Goal: Task Accomplishment & Management: Use online tool/utility

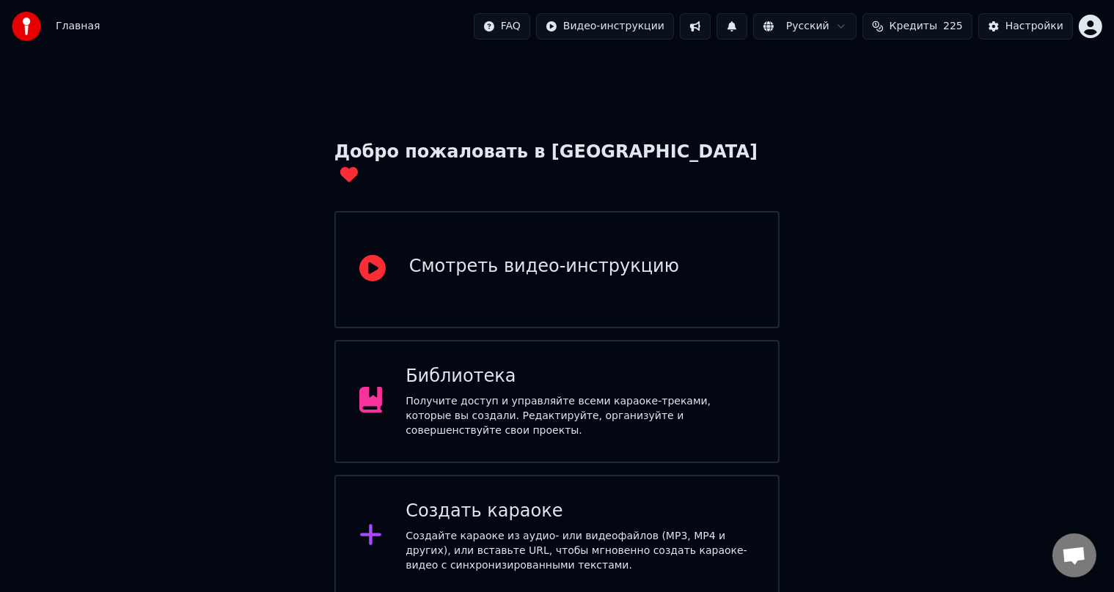
click at [522, 500] on div "Создать караоке" at bounding box center [579, 511] width 349 height 23
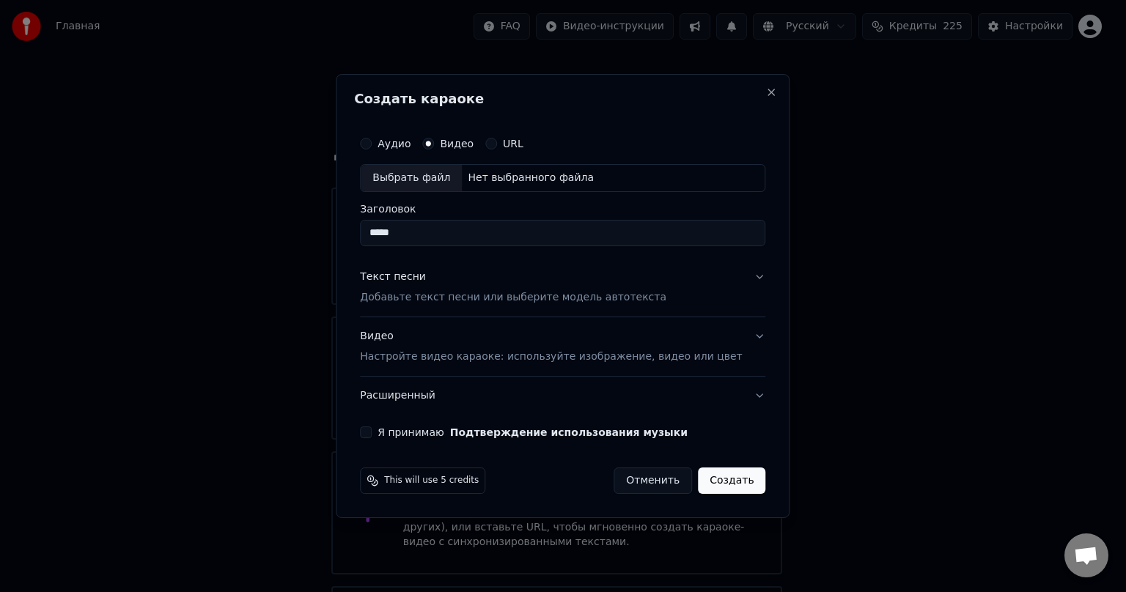
type input "*****"
click at [442, 174] on div "Выбрать файл" at bounding box center [411, 178] width 101 height 26
click at [534, 359] on p "Настройте видео караоке: используйте изображение, видео или цвет" at bounding box center [551, 357] width 382 height 15
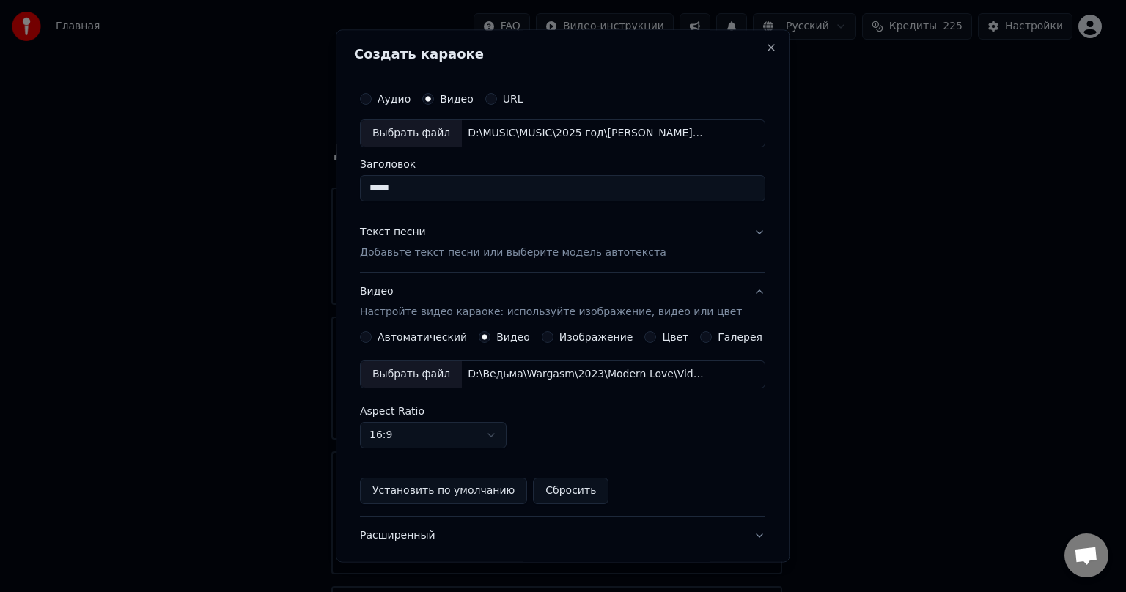
scroll to position [95, 0]
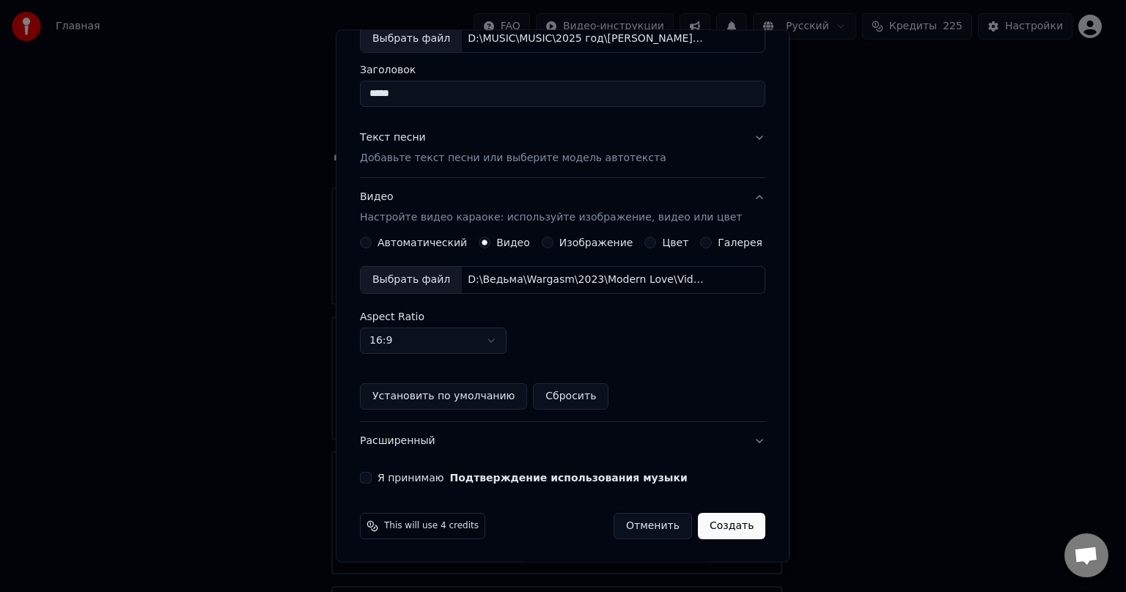
click at [372, 479] on button "Я принимаю Подтверждение использования музыки" at bounding box center [366, 478] width 12 height 12
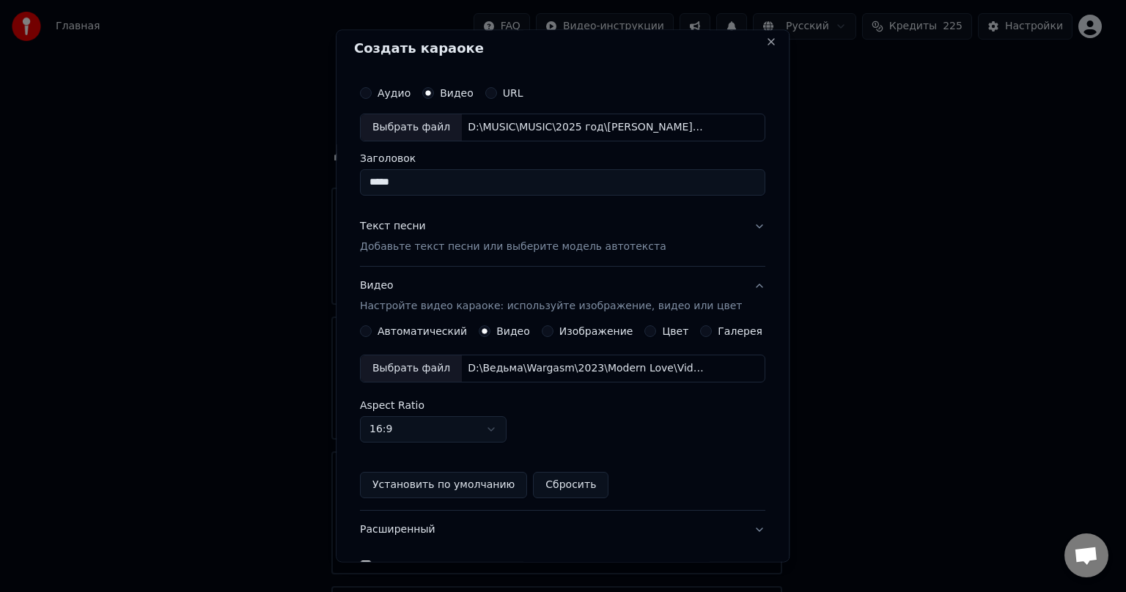
scroll to position [0, 0]
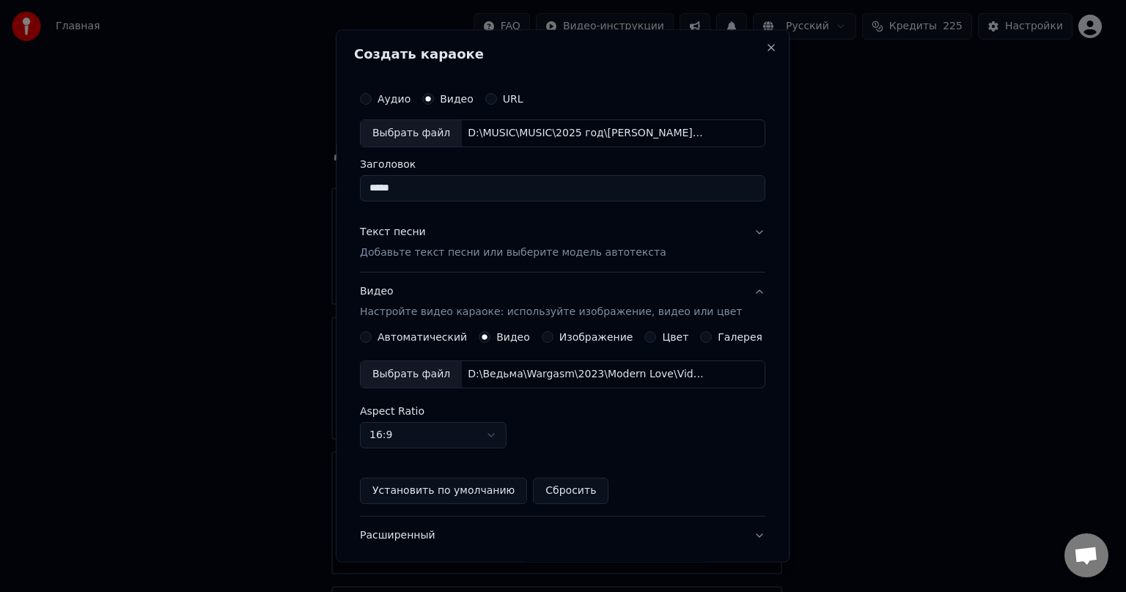
click at [402, 258] on p "Добавьте текст песни или выберите модель автотекста" at bounding box center [513, 253] width 306 height 15
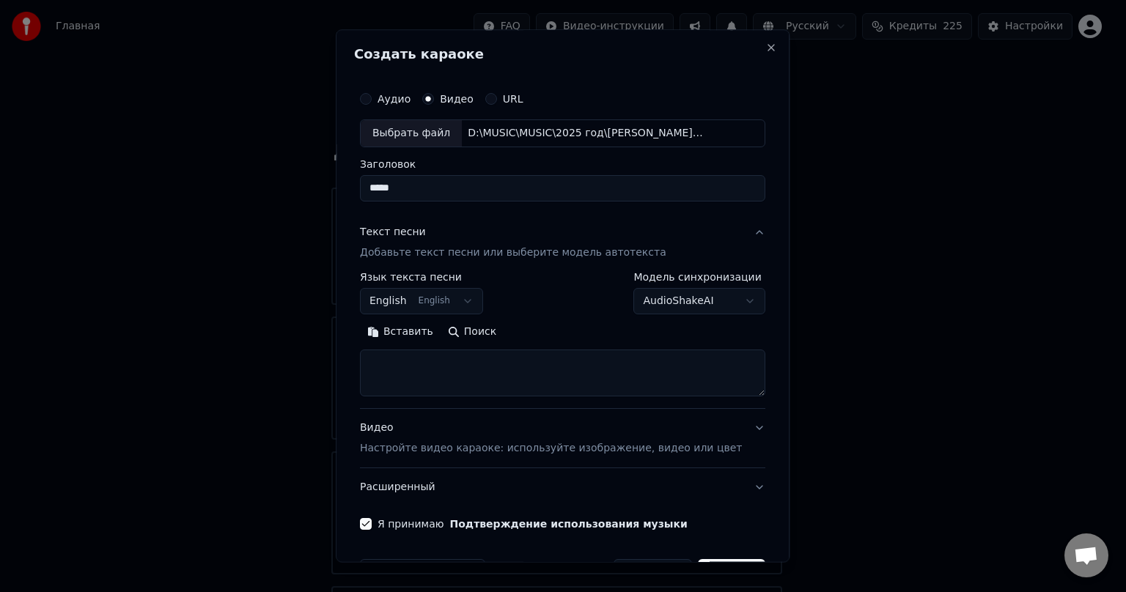
click at [428, 361] on textarea at bounding box center [562, 373] width 405 height 47
paste textarea "**********"
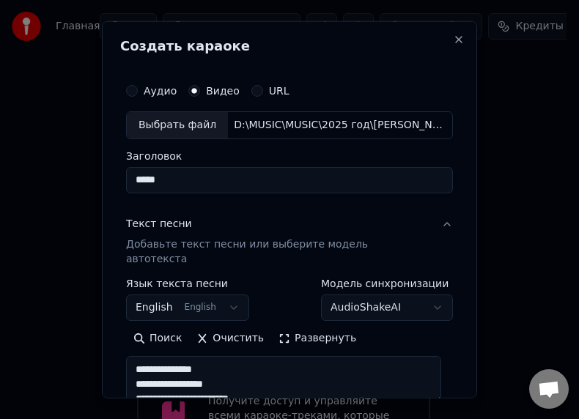
type textarea "**********"
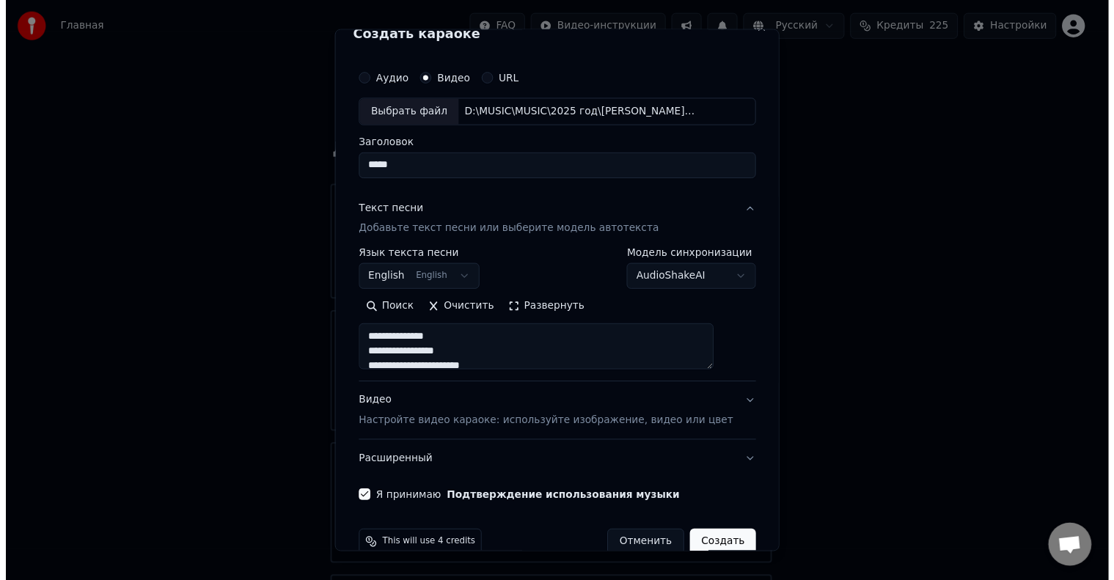
scroll to position [46, 0]
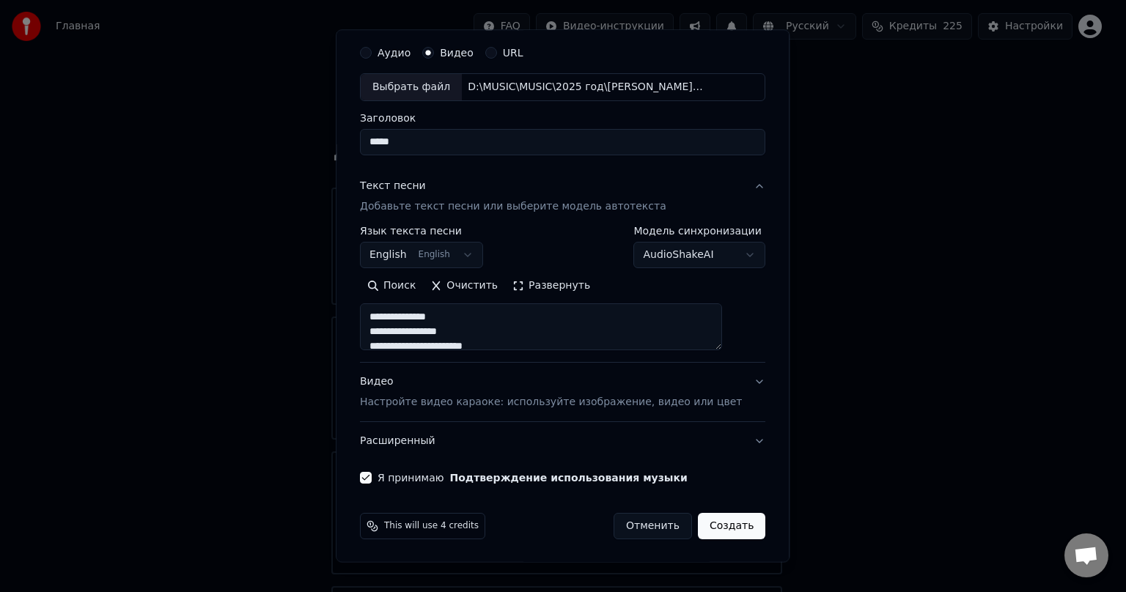
click at [702, 531] on button "Создать" at bounding box center [731, 526] width 67 height 26
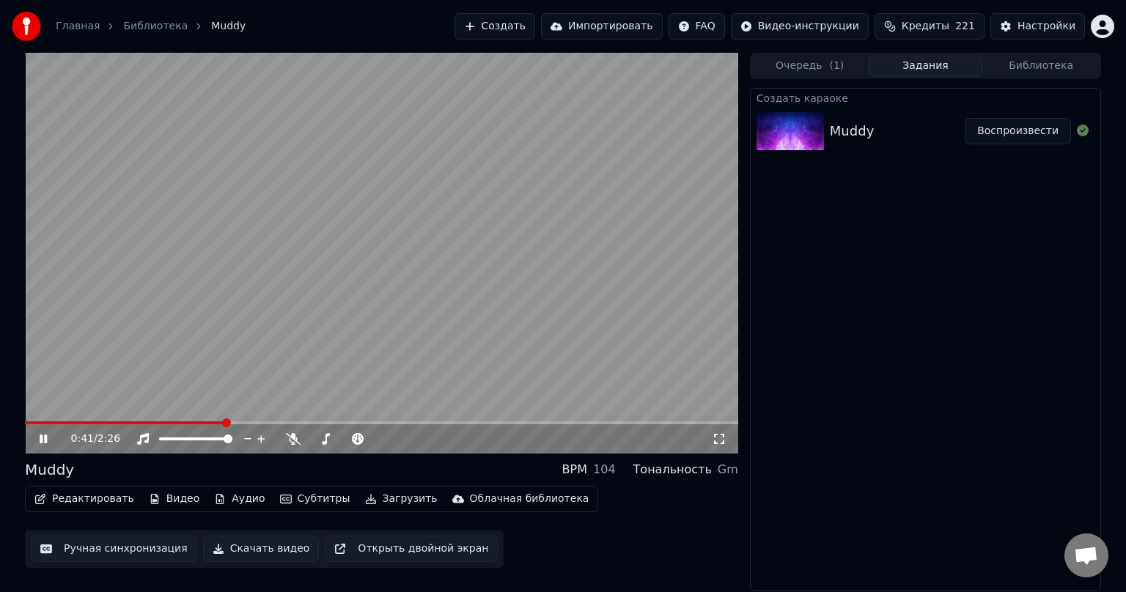
click at [787, 146] on img at bounding box center [790, 131] width 67 height 38
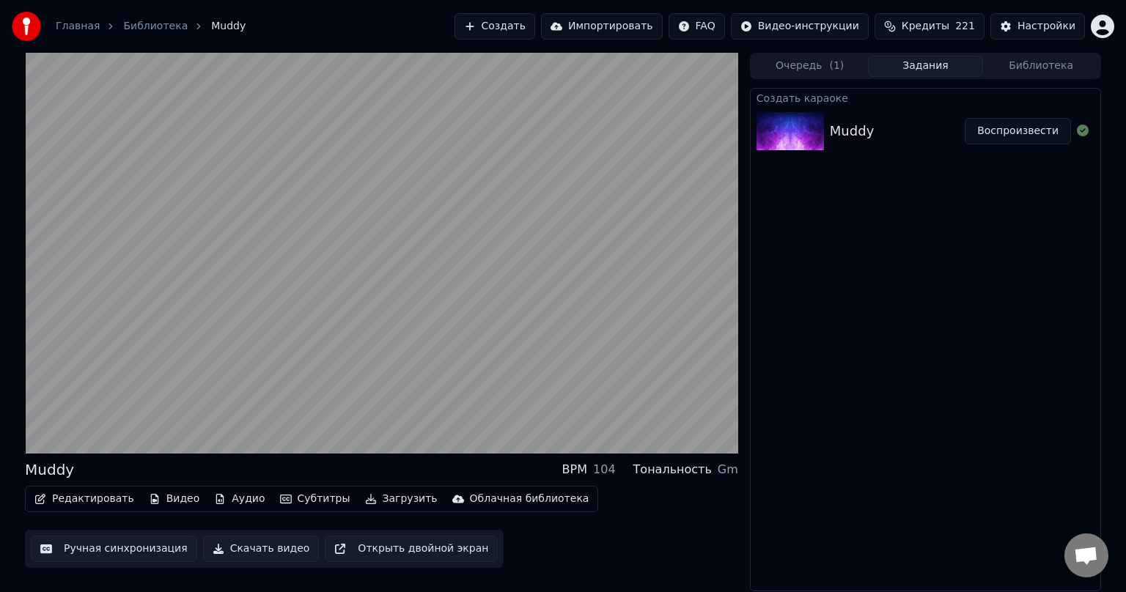
click at [841, 144] on div "Muddy Воспроизвести" at bounding box center [926, 131] width 350 height 50
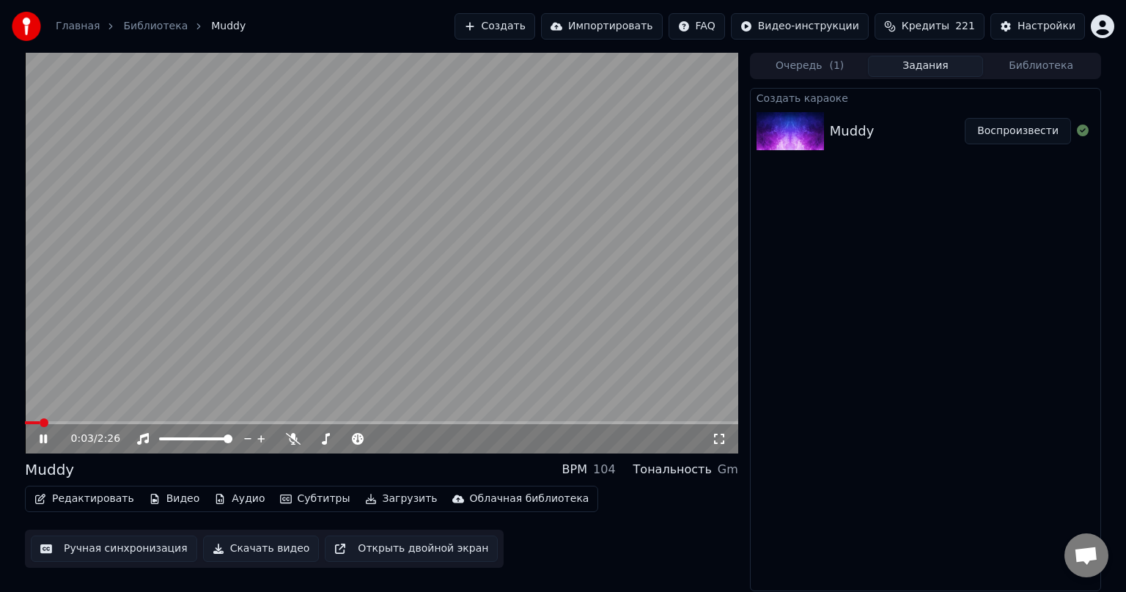
click at [37, 422] on span at bounding box center [32, 423] width 15 height 3
click at [44, 428] on div "0:18 / 2:26" at bounding box center [381, 439] width 713 height 29
click at [41, 436] on icon at bounding box center [43, 439] width 7 height 9
click at [1092, 136] on div at bounding box center [1082, 131] width 23 height 18
click at [784, 136] on img at bounding box center [790, 131] width 67 height 38
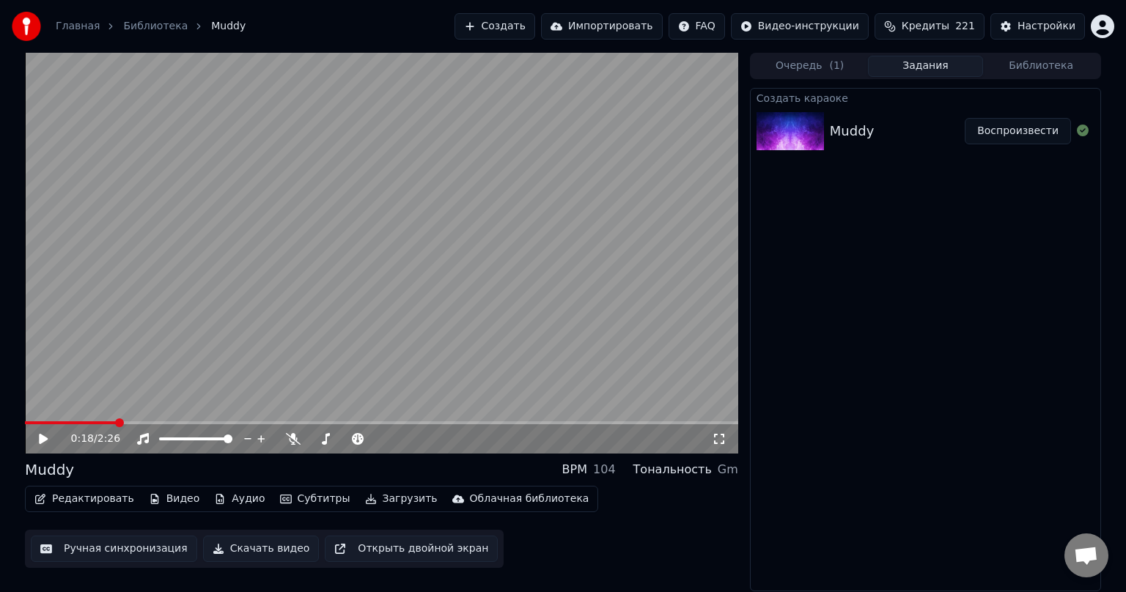
click at [923, 63] on button "Задания" at bounding box center [926, 66] width 116 height 21
click at [816, 70] on button "Очередь ( 1 )" at bounding box center [810, 66] width 116 height 21
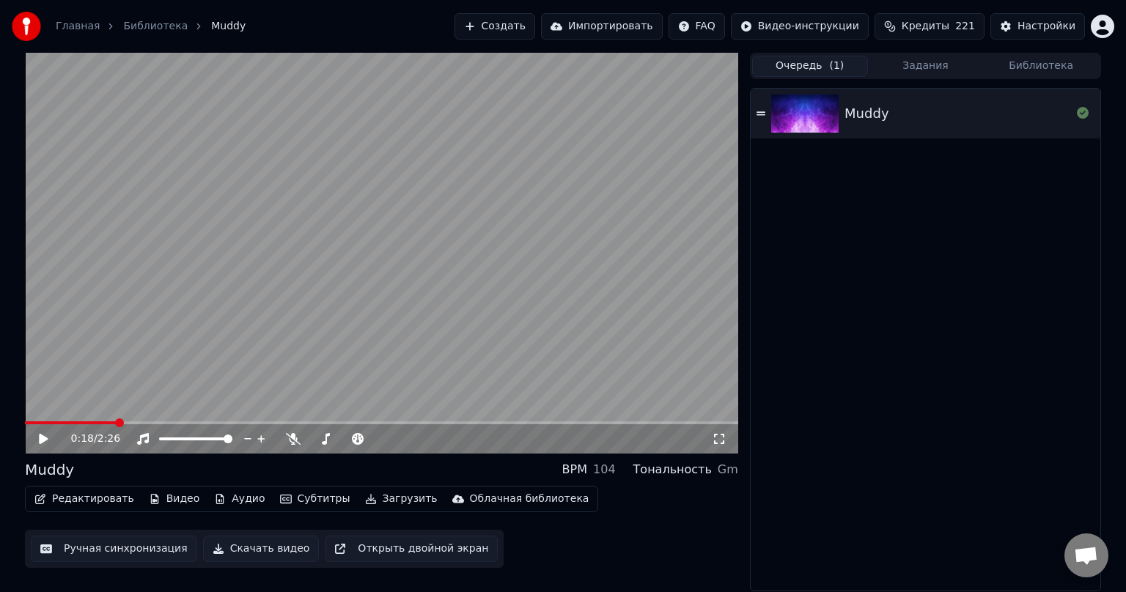
click at [1079, 123] on div "Muddy" at bounding box center [926, 114] width 350 height 50
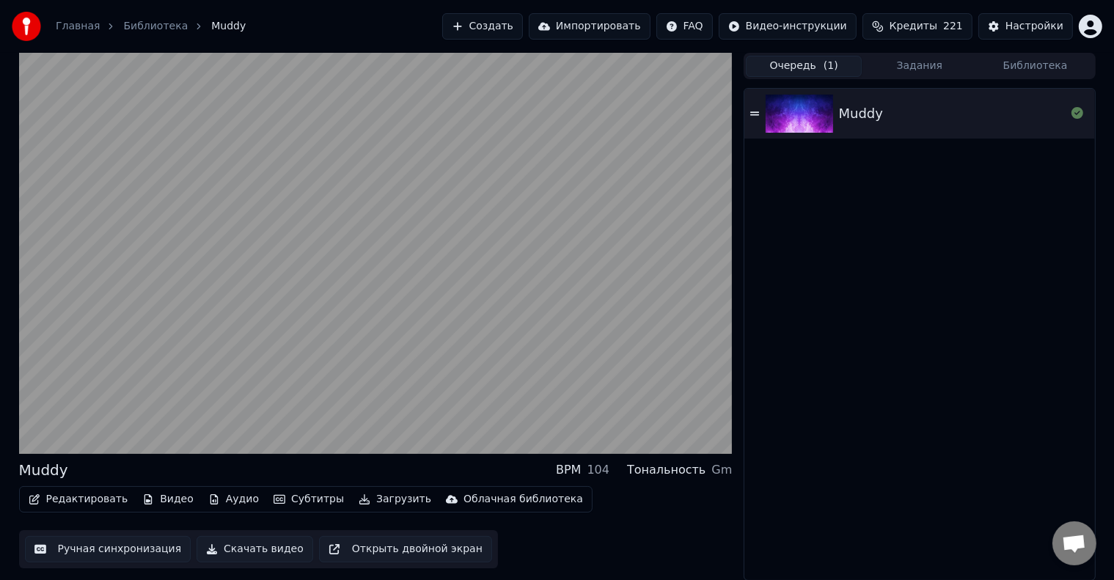
click at [1034, 70] on button "Библиотека" at bounding box center [1035, 66] width 116 height 21
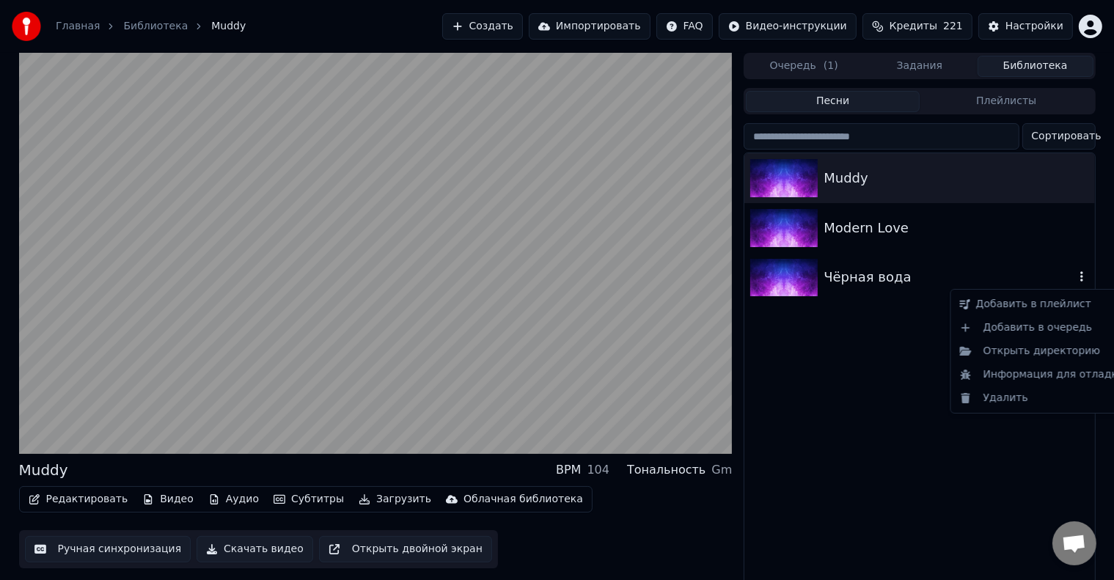
click at [1085, 282] on icon "button" at bounding box center [1081, 277] width 15 height 12
click at [1087, 275] on icon "button" at bounding box center [1081, 277] width 15 height 12
click at [1032, 405] on div "Удалить" at bounding box center [1042, 397] width 177 height 23
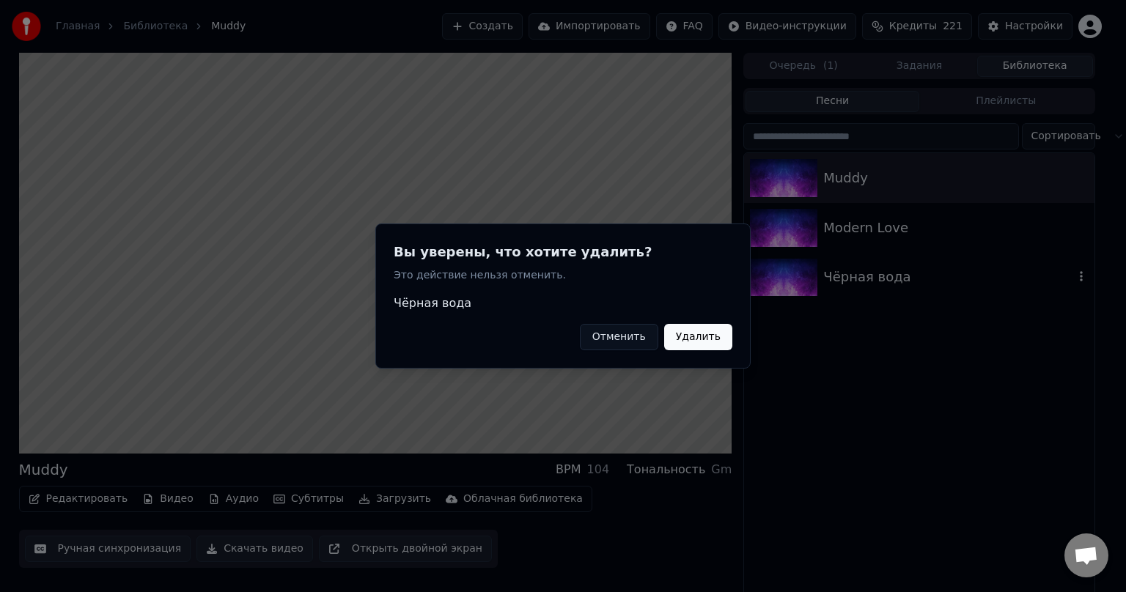
click at [721, 328] on button "Удалить" at bounding box center [698, 337] width 68 height 26
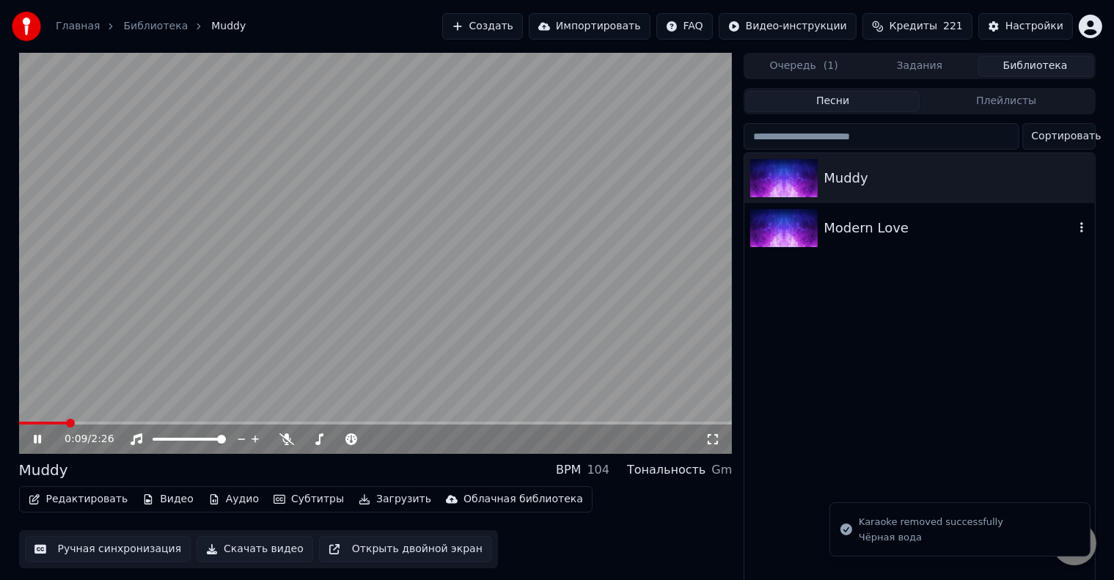
click at [1088, 232] on icon "button" at bounding box center [1081, 227] width 15 height 12
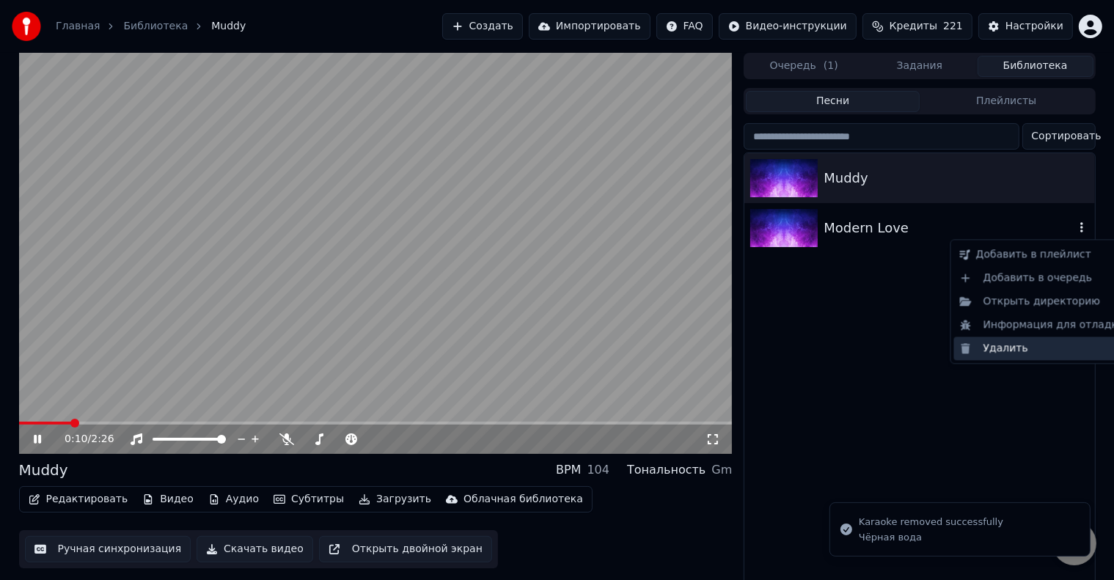
click at [1028, 349] on div "Удалить" at bounding box center [1042, 348] width 177 height 23
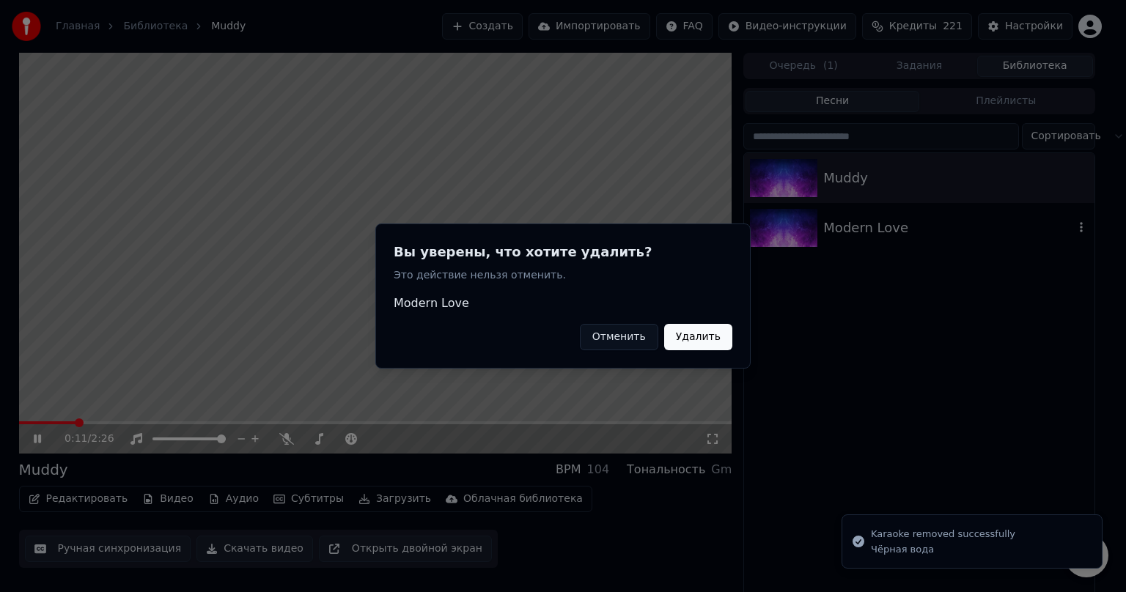
click at [719, 338] on button "Удалить" at bounding box center [698, 337] width 68 height 26
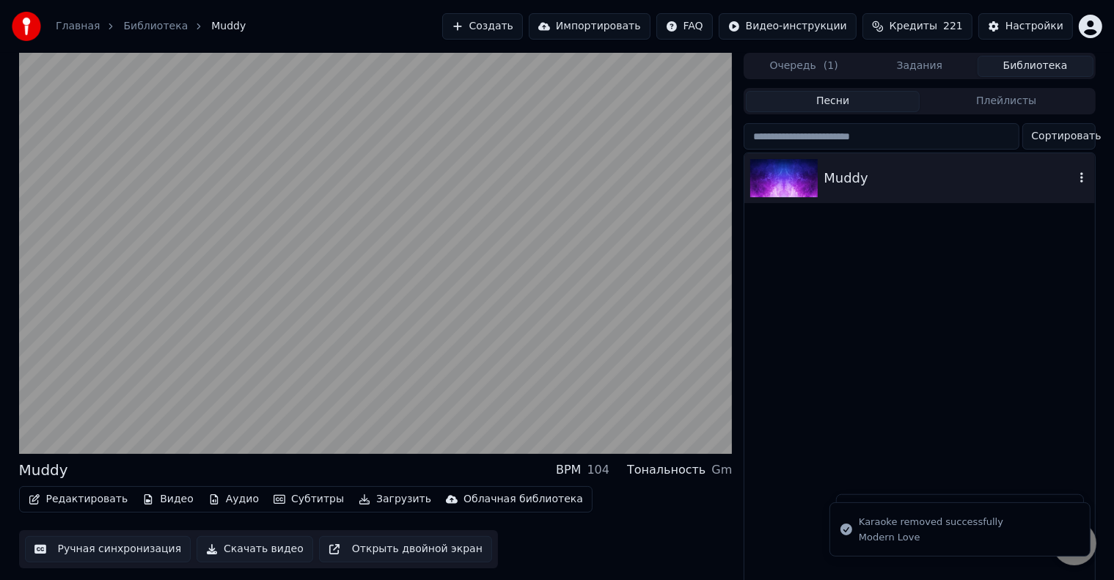
click at [1078, 185] on button "button" at bounding box center [1081, 178] width 15 height 18
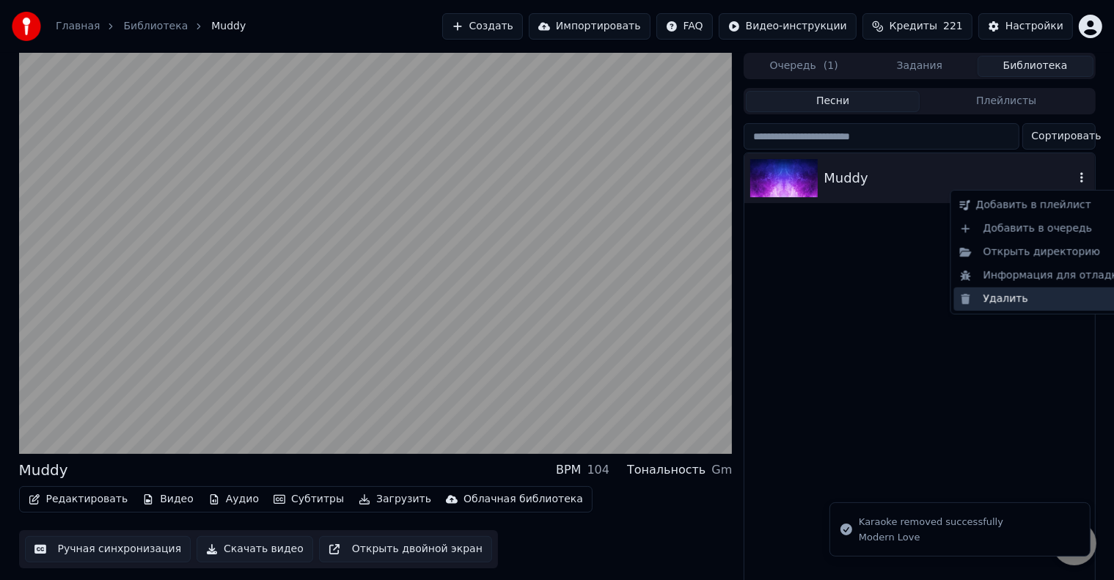
click at [1024, 295] on div "Удалить" at bounding box center [1042, 298] width 177 height 23
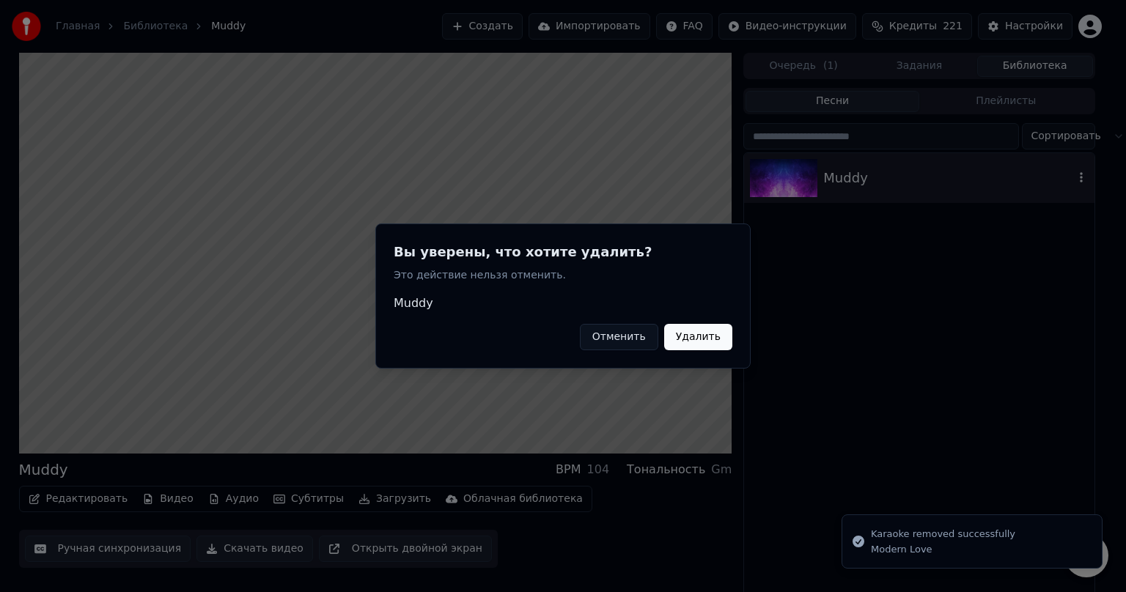
click at [705, 334] on button "Удалить" at bounding box center [698, 337] width 68 height 26
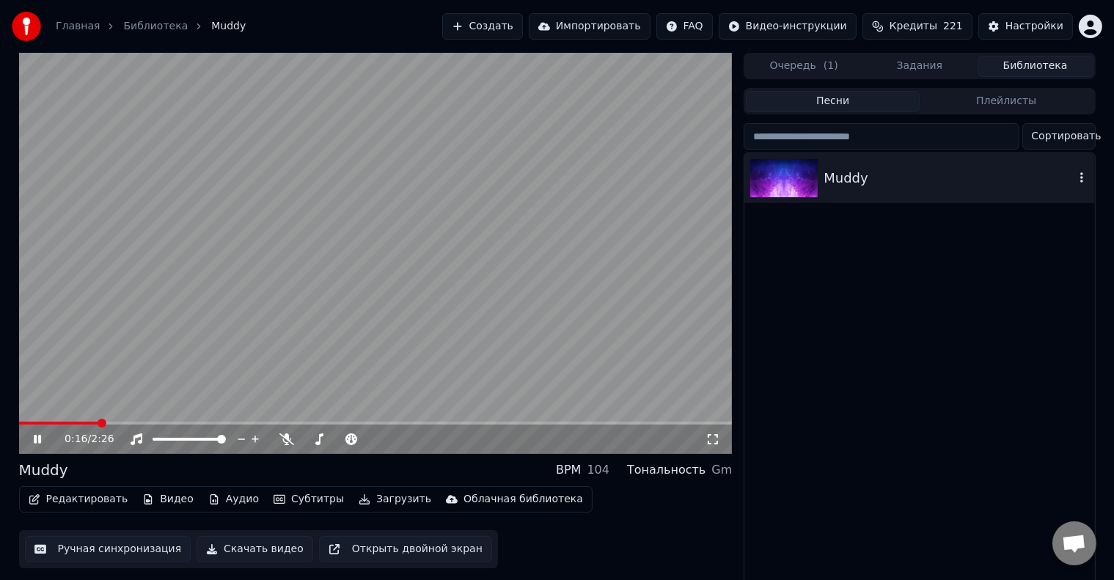
click at [1078, 179] on icon "button" at bounding box center [1081, 178] width 15 height 12
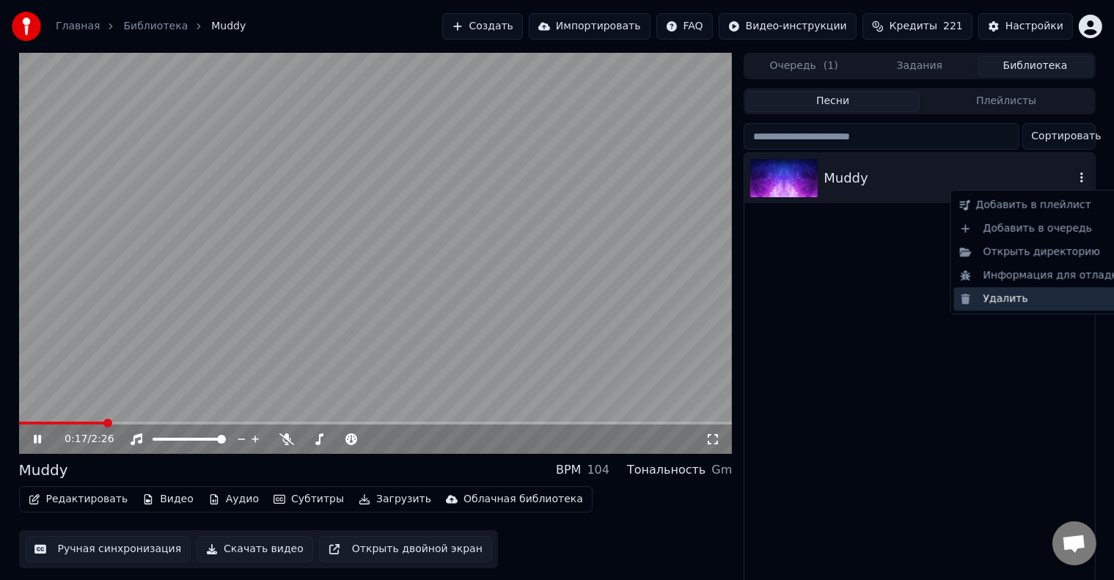
click at [1034, 292] on div "Удалить" at bounding box center [1042, 298] width 177 height 23
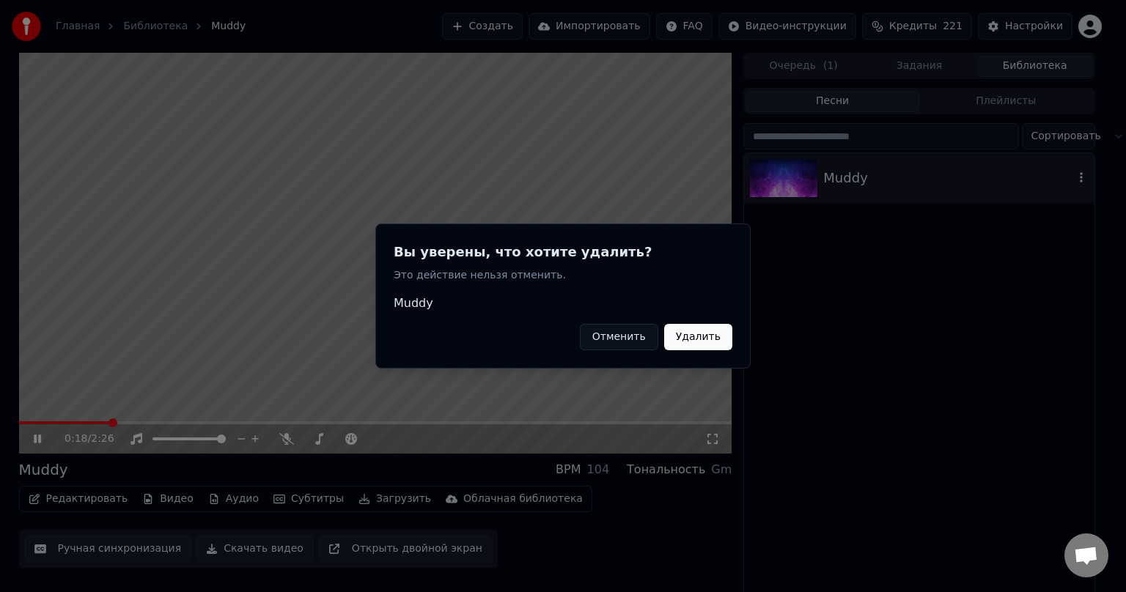
click at [703, 340] on button "Удалить" at bounding box center [698, 337] width 68 height 26
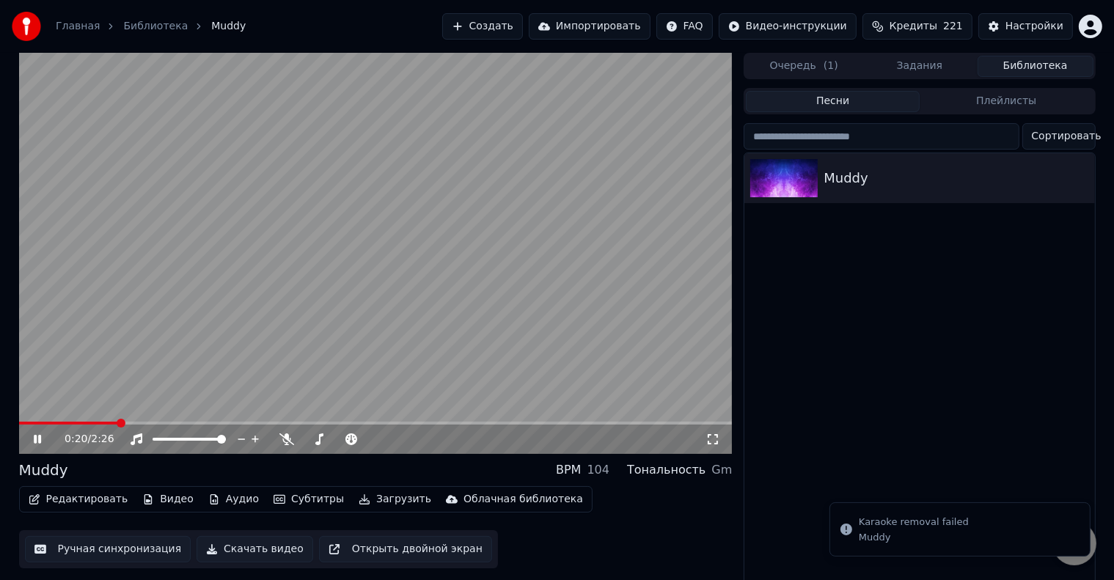
click at [144, 34] on div "Главная Библиотека Muddy" at bounding box center [129, 26] width 234 height 29
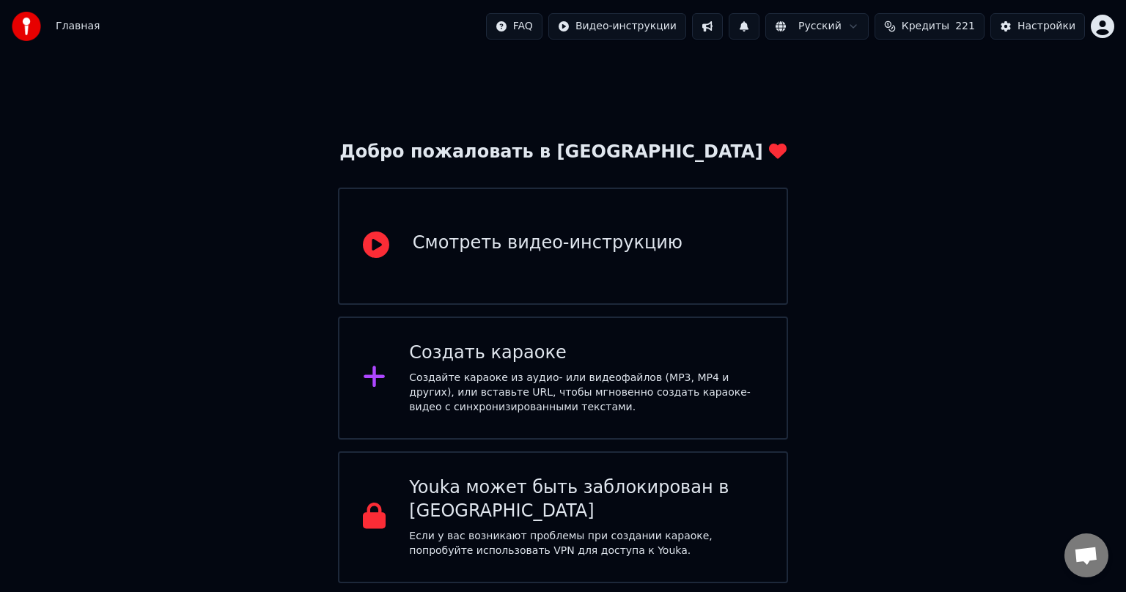
click at [578, 32] on span "Кредиты" at bounding box center [926, 26] width 48 height 15
click at [578, 273] on div "Добро пожаловать в Youka Смотреть видео-инструкцию Создать караоке Создайте кар…" at bounding box center [563, 318] width 1126 height 531
click at [467, 393] on div "Создайте караоке из аудио- или видеофайлов (MP3, MP4 и других), или вставьте UR…" at bounding box center [586, 393] width 354 height 44
click at [578, 22] on html "Главная FAQ Видео-инструкции Русский Кредиты 221 Настройки Добро пожаловать в Y…" at bounding box center [563, 292] width 1126 height 584
click at [578, 23] on html "Главная FAQ Видео-инструкции Русский Кредиты 221 Настройки Добро пожаловать в Y…" at bounding box center [563, 292] width 1126 height 584
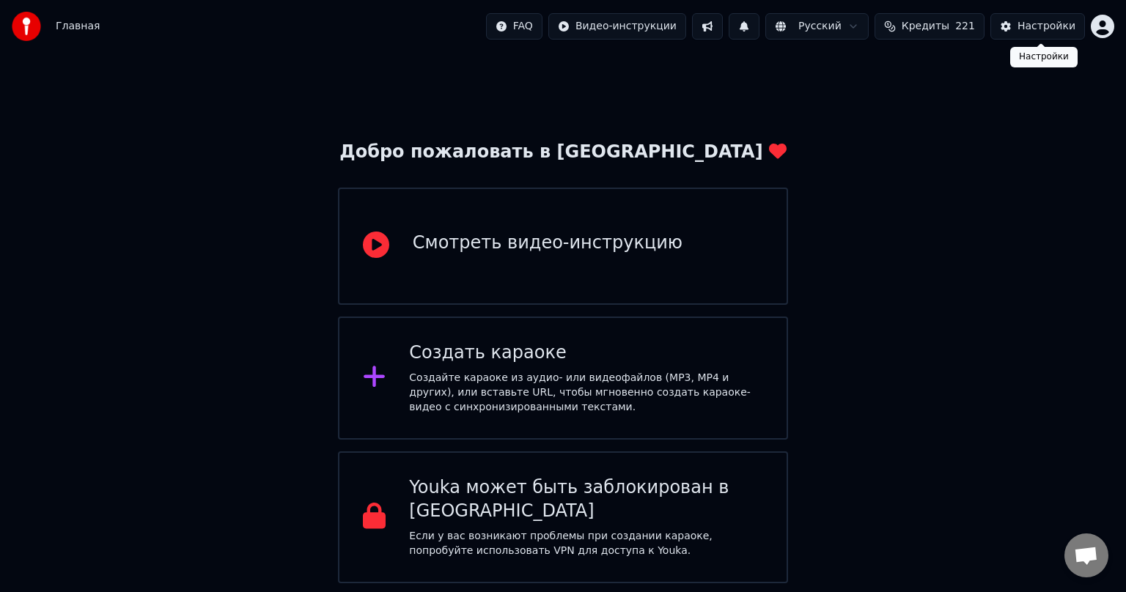
click at [578, 28] on div "Настройки" at bounding box center [1047, 26] width 58 height 15
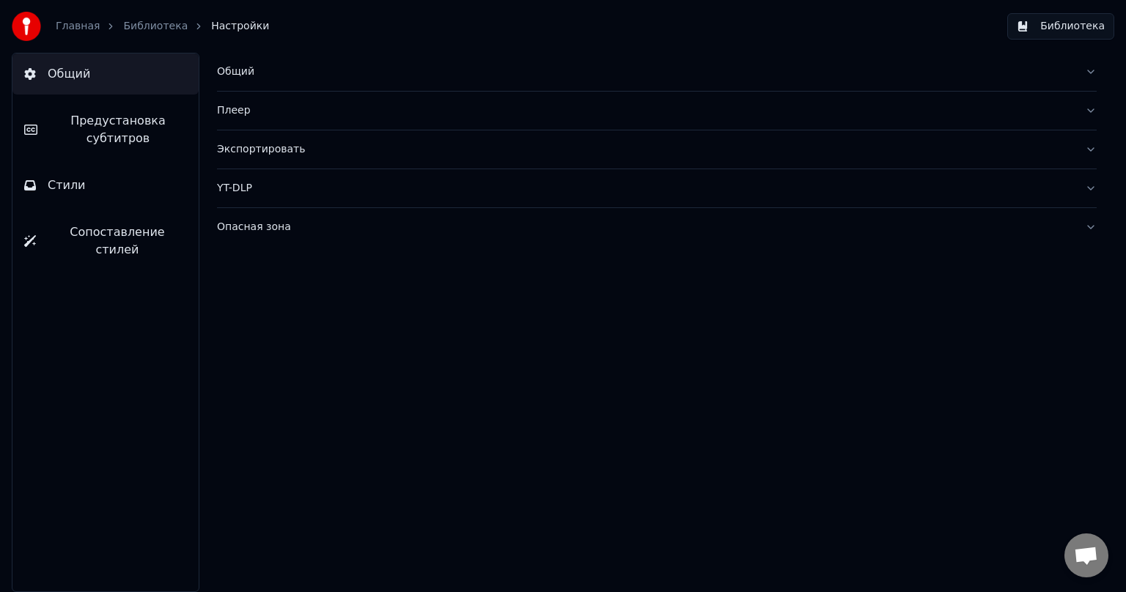
click at [65, 233] on span "Сопоставление стилей" at bounding box center [117, 241] width 139 height 35
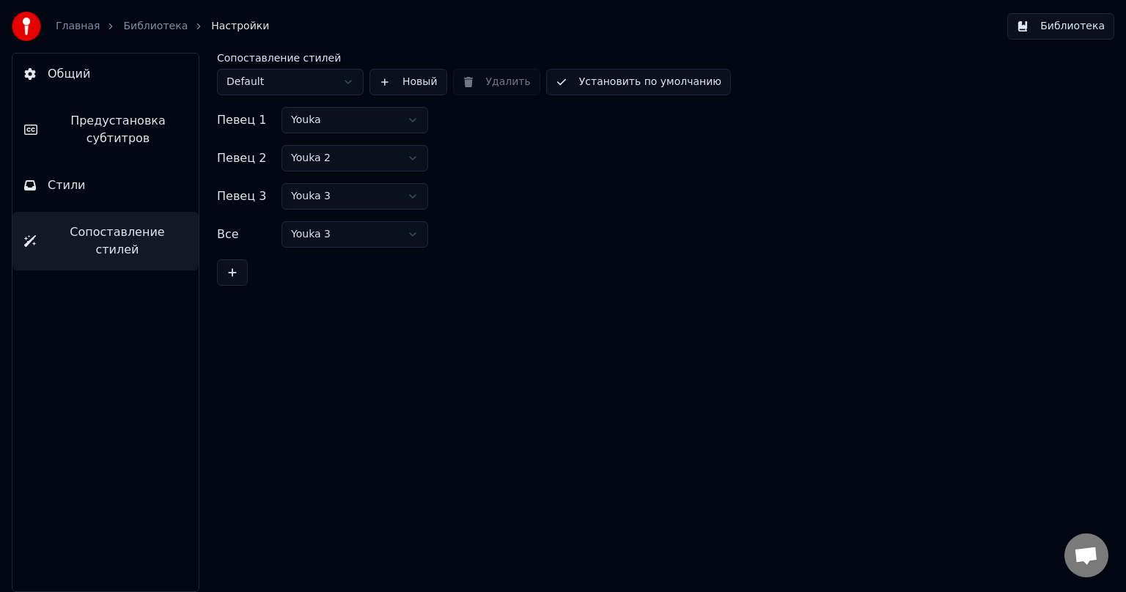
click at [67, 185] on span "Стили" at bounding box center [67, 186] width 38 height 18
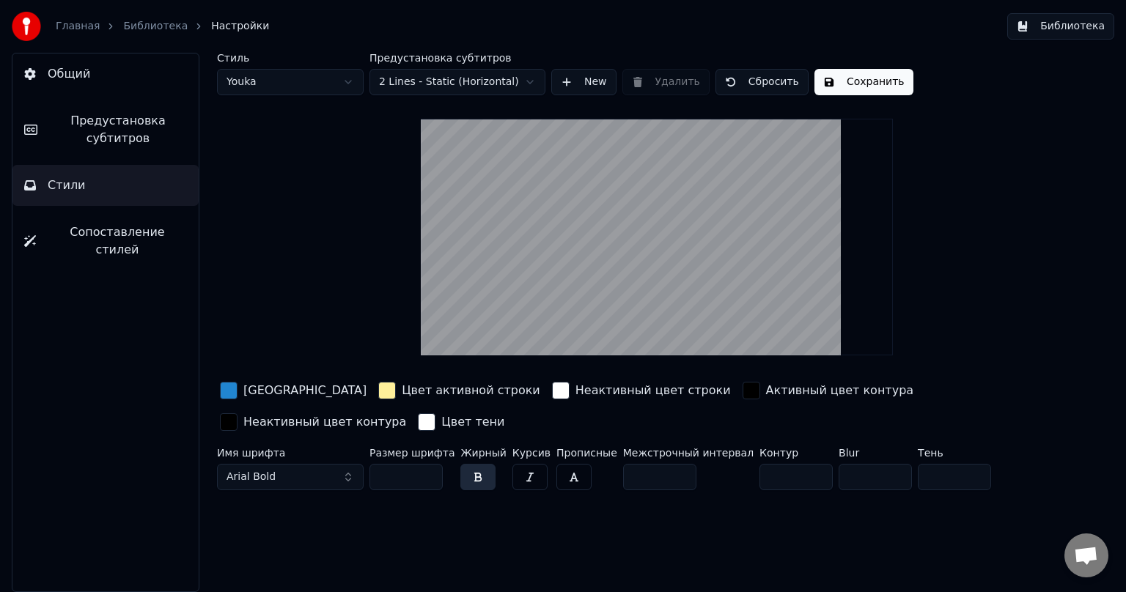
click at [578, 388] on div "button" at bounding box center [752, 391] width 18 height 18
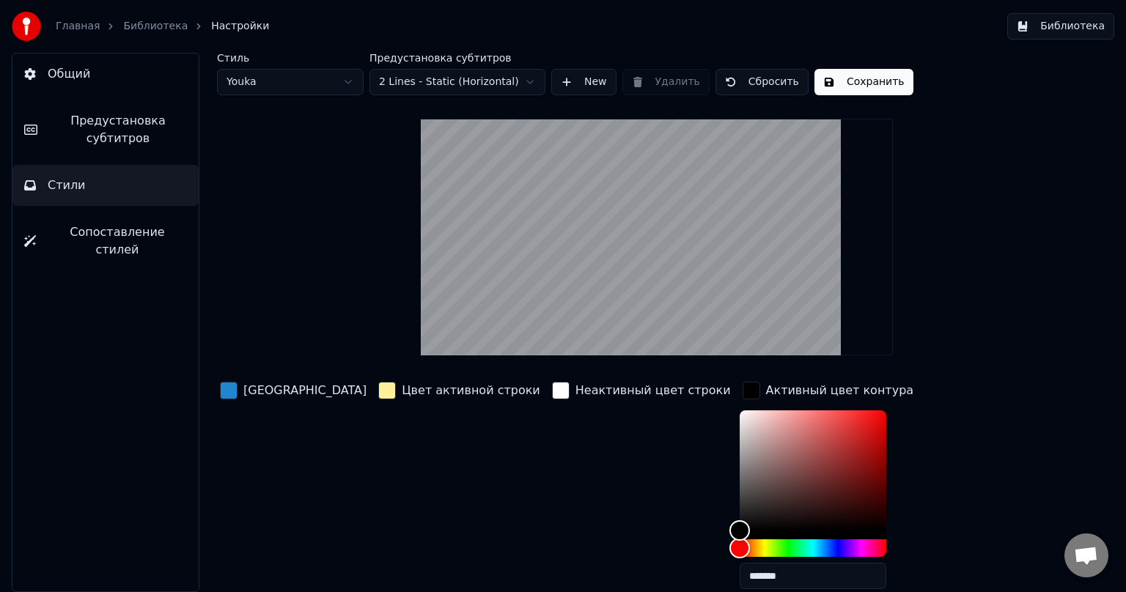
click at [549, 395] on div "Неактивный цвет строки" at bounding box center [641, 390] width 185 height 23
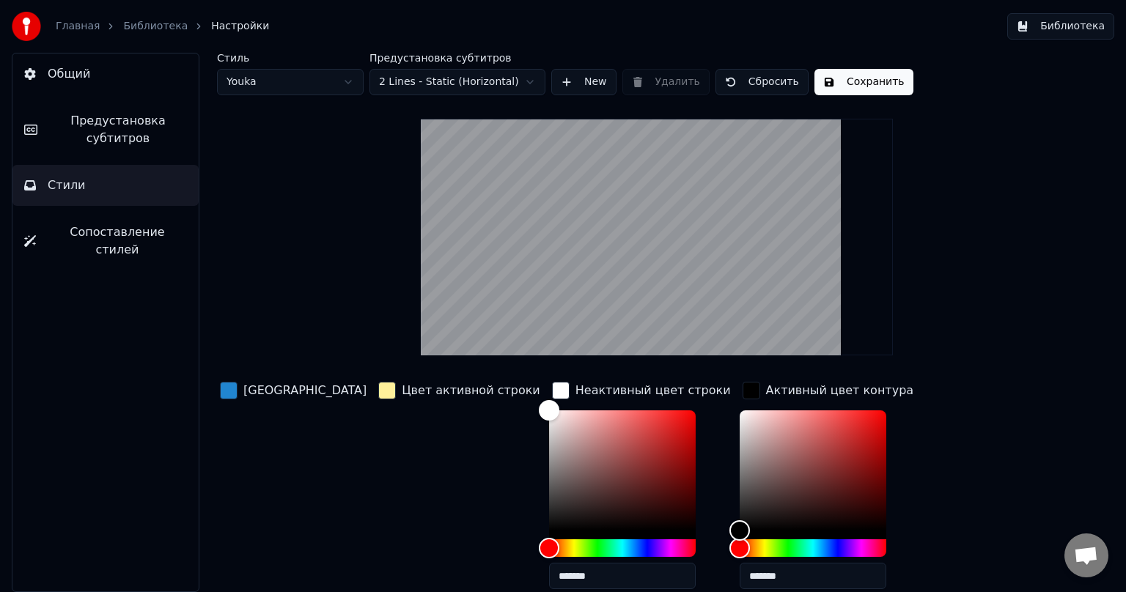
click at [375, 394] on div "Цвет активной строки" at bounding box center [459, 390] width 168 height 23
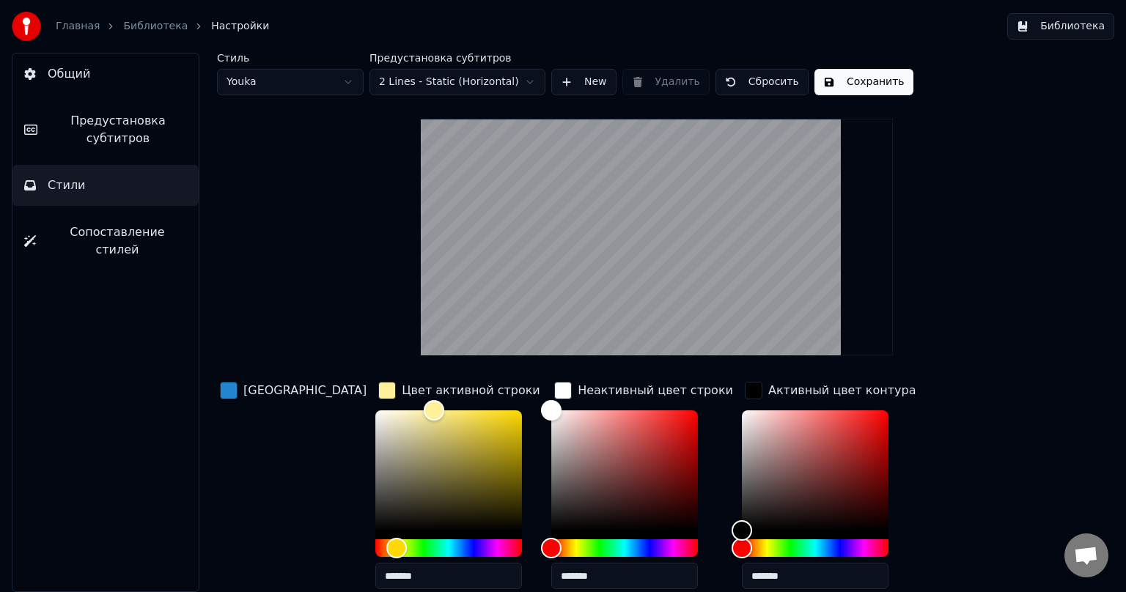
click at [237, 387] on div "button" at bounding box center [229, 391] width 18 height 18
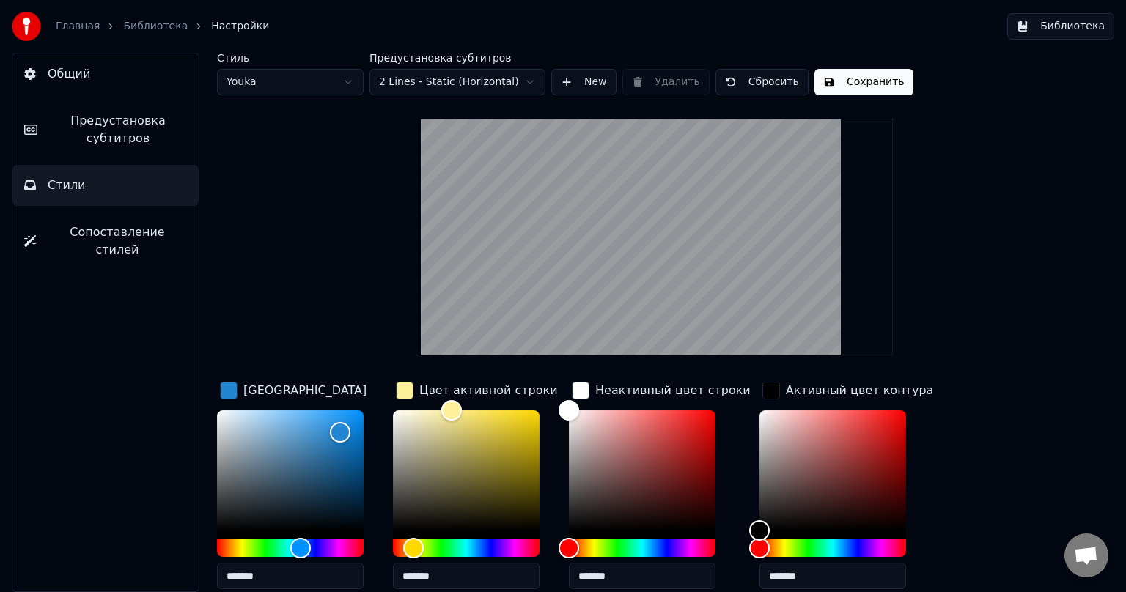
click at [578, 393] on div "Активный цвет контура" at bounding box center [848, 390] width 177 height 23
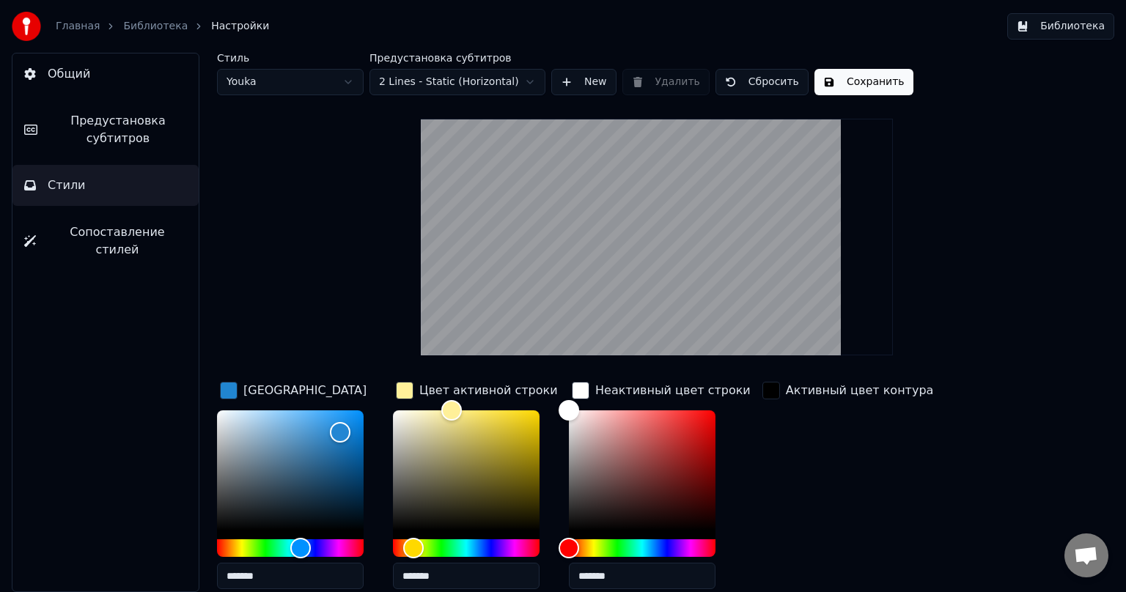
click at [578, 392] on div "button" at bounding box center [771, 391] width 18 height 18
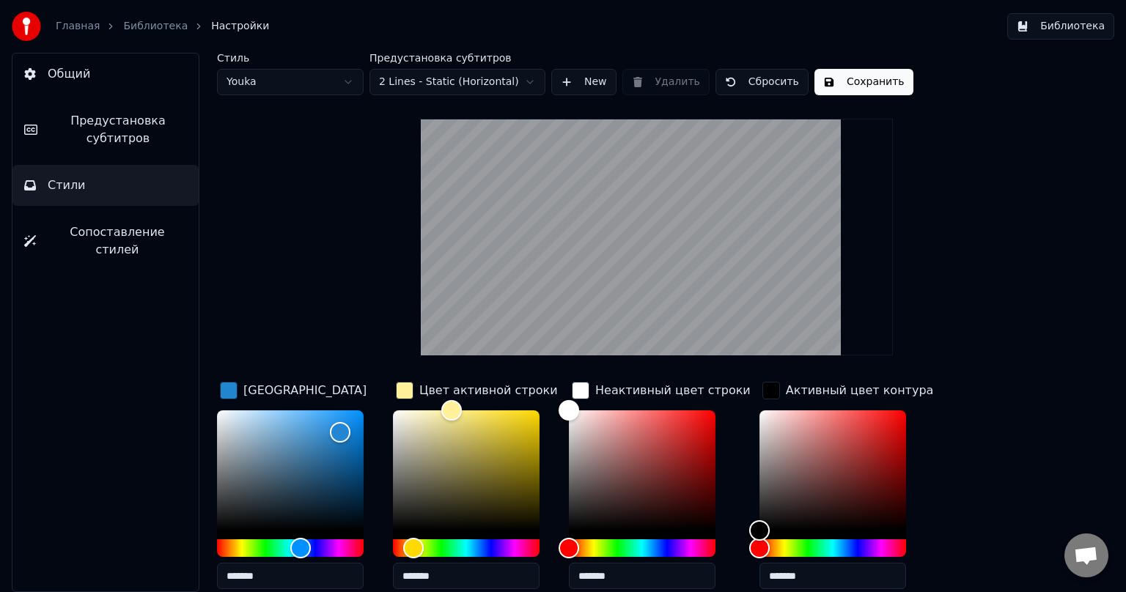
click at [578, 391] on div "button" at bounding box center [771, 391] width 18 height 18
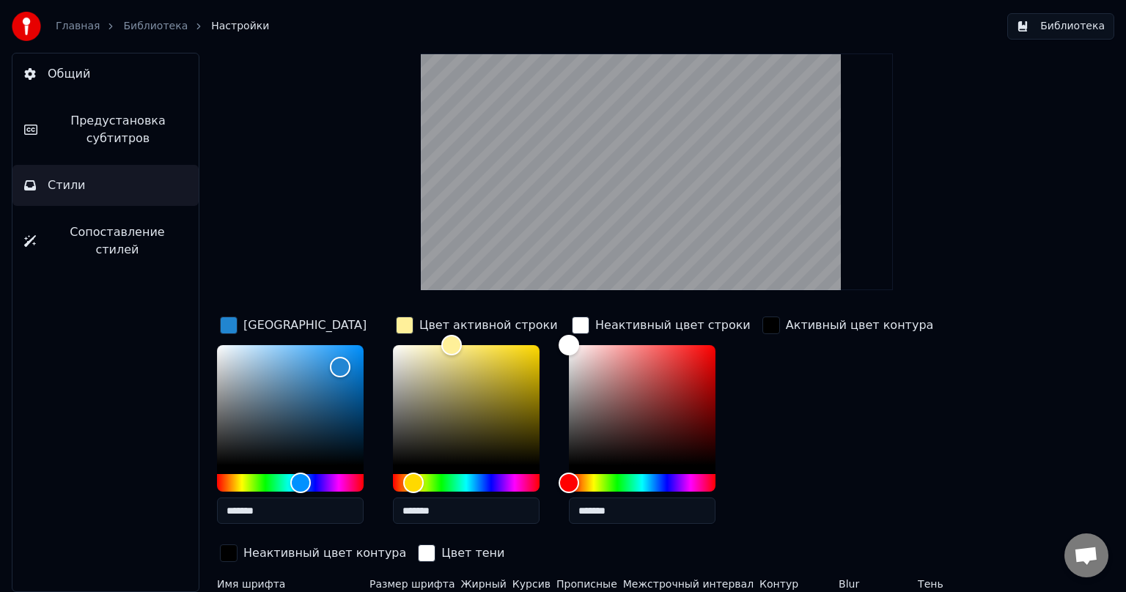
scroll to position [98, 0]
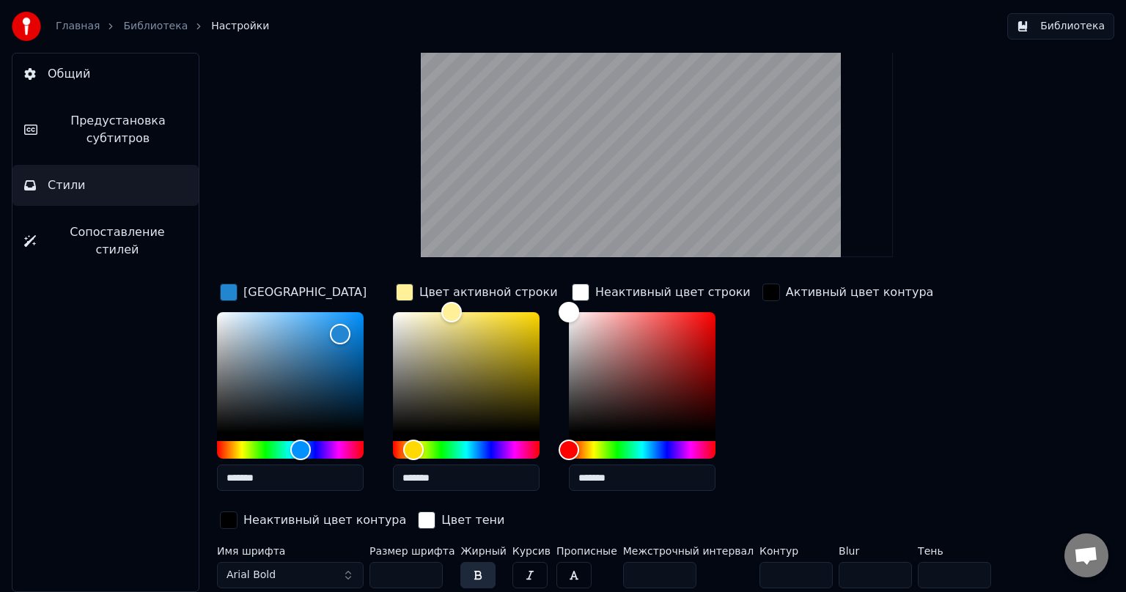
click at [226, 419] on div "button" at bounding box center [229, 521] width 18 height 18
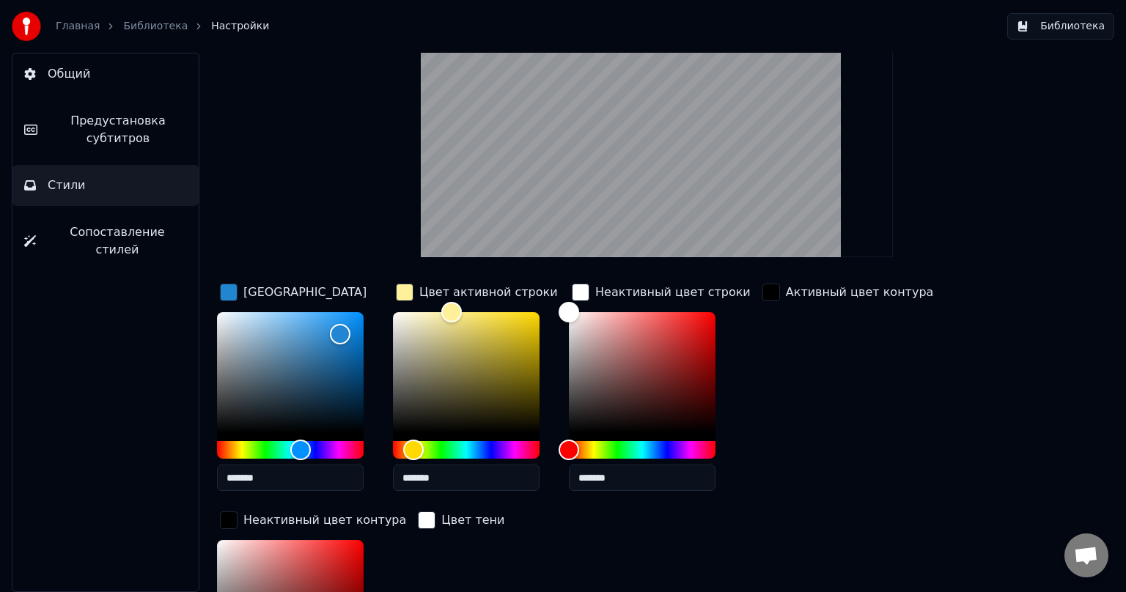
click at [418, 419] on div "button" at bounding box center [427, 521] width 18 height 18
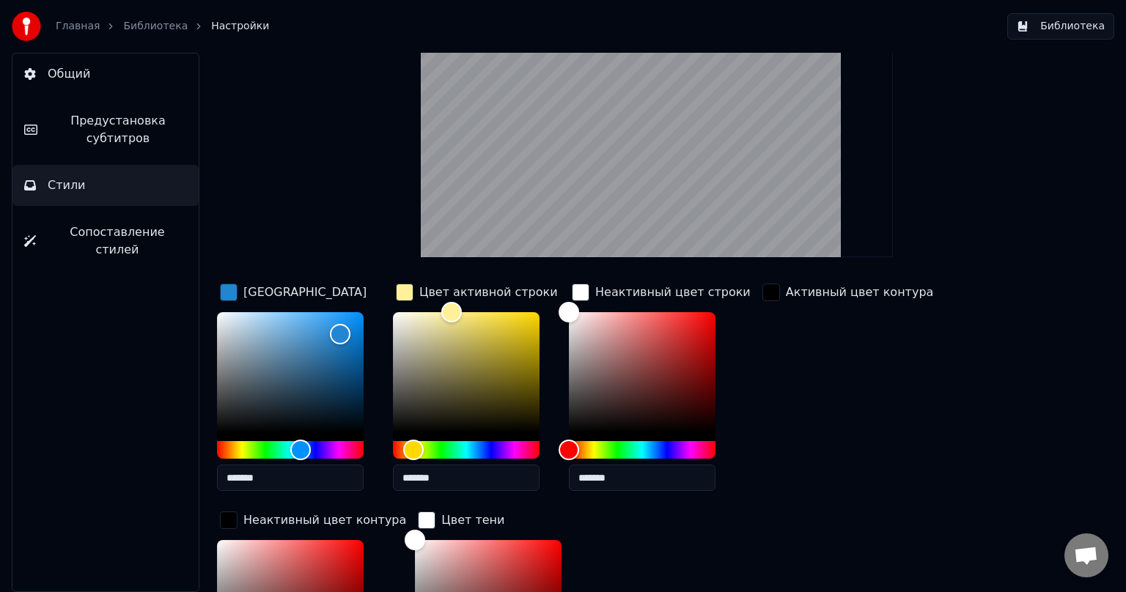
click at [418, 419] on div "button" at bounding box center [427, 521] width 18 height 18
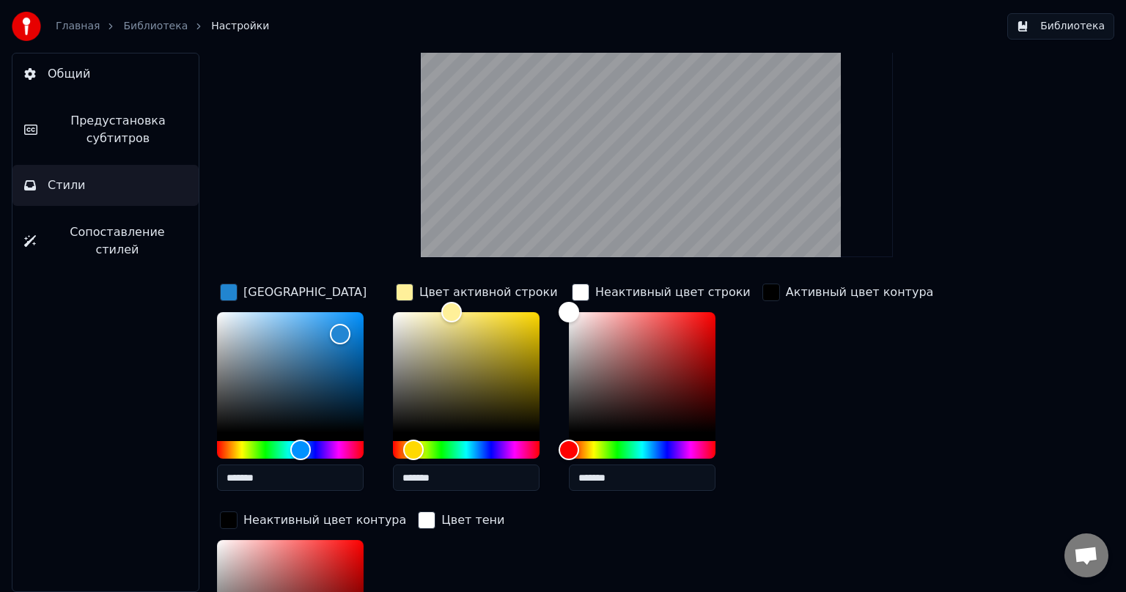
click at [418, 419] on div "button" at bounding box center [427, 521] width 18 height 18
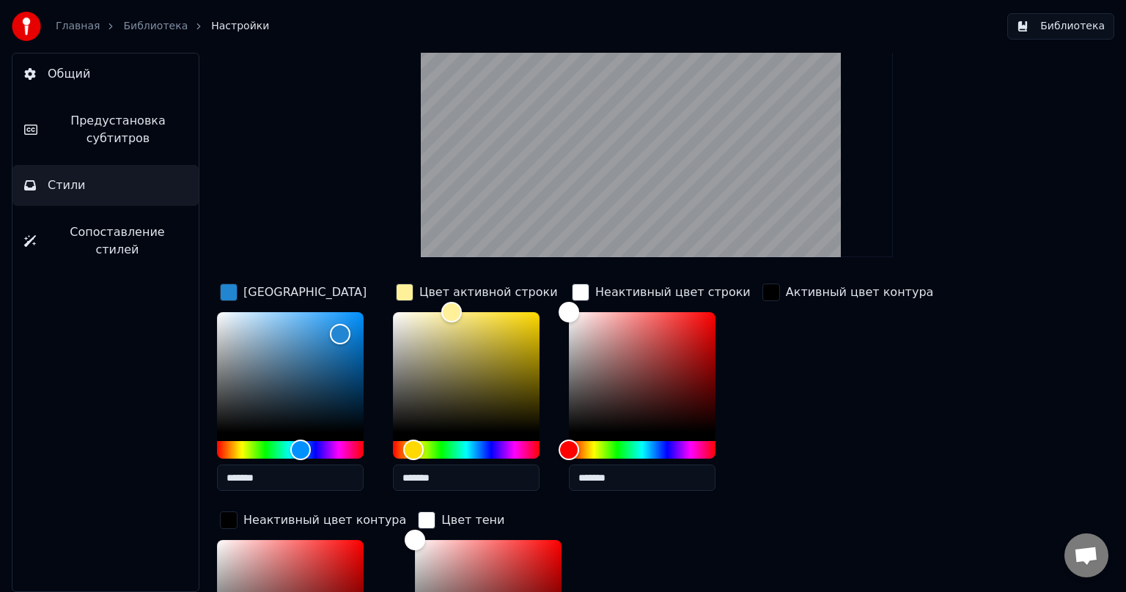
click at [418, 419] on div "button" at bounding box center [427, 521] width 18 height 18
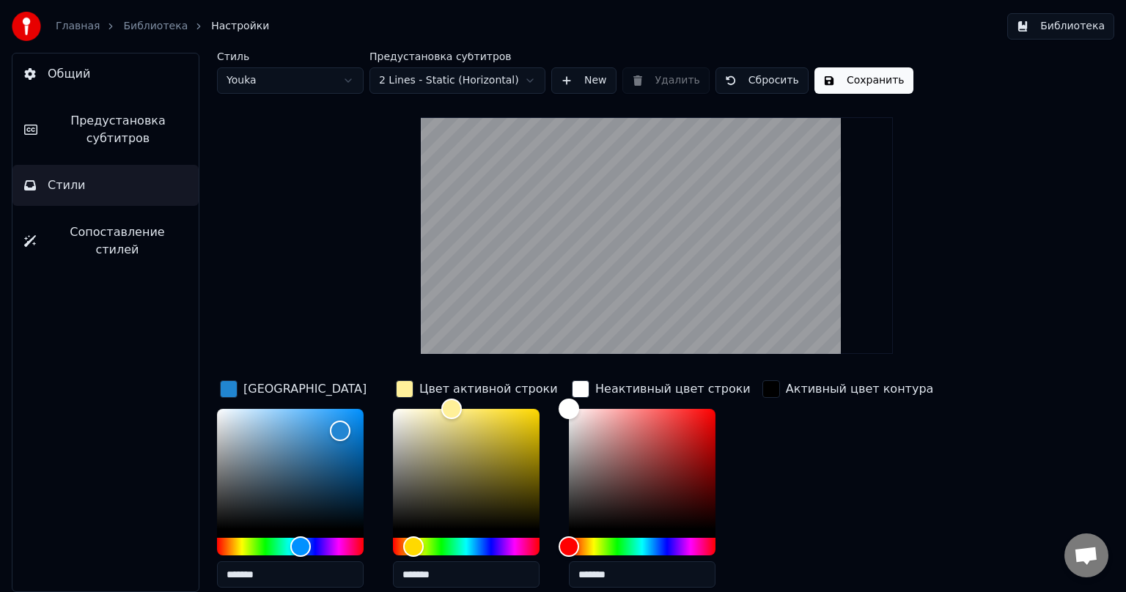
scroll to position [0, 0]
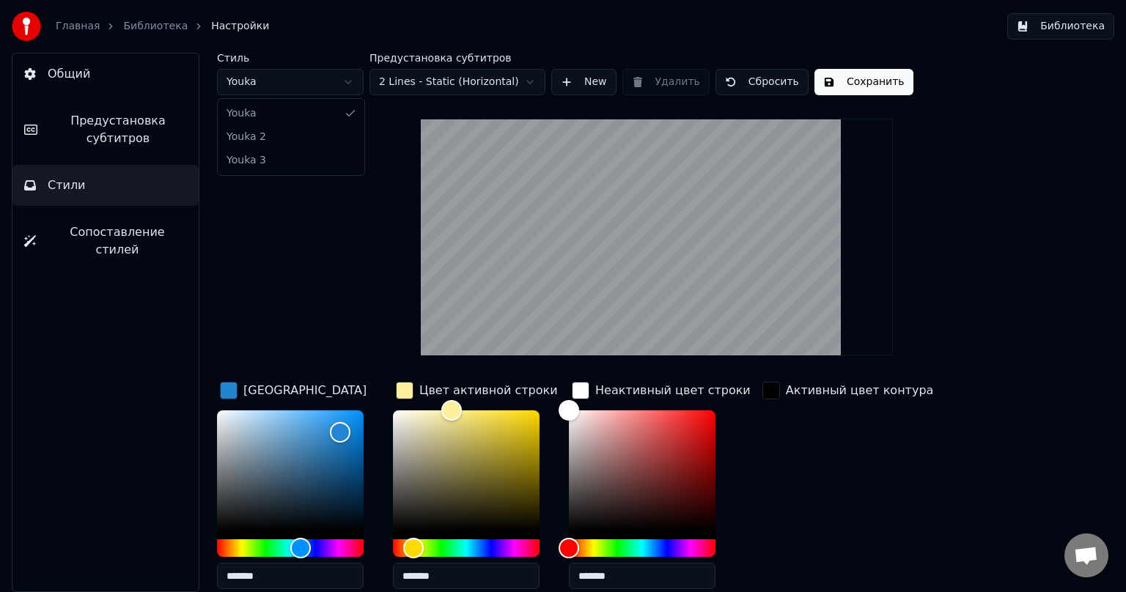
click at [338, 82] on html "Главная Библиотека Настройки Библиотека Общий Предустановка субтитров Стили Соп…" at bounding box center [563, 296] width 1126 height 592
click at [570, 81] on button "New" at bounding box center [583, 82] width 65 height 26
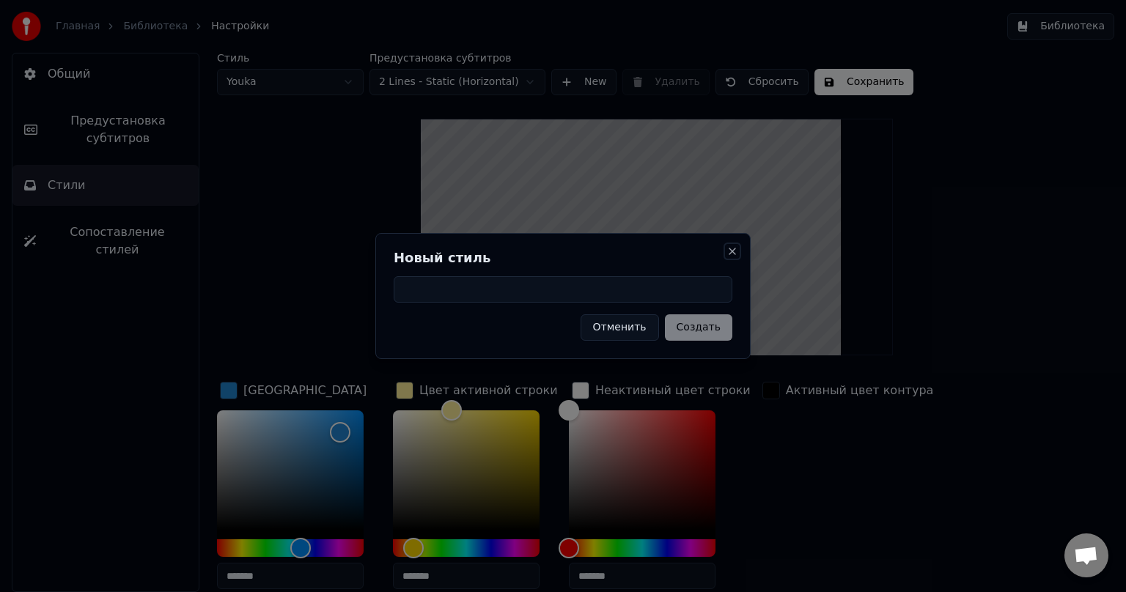
click at [578, 252] on button "Close" at bounding box center [733, 252] width 12 height 12
